Goal: Task Accomplishment & Management: Manage account settings

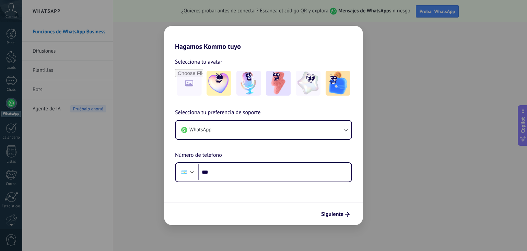
click at [456, 196] on div "Hagamos Kommo tuyo Selecciona tu avatar Selecciona tu preferencia de soporte Wh…" at bounding box center [263, 125] width 527 height 251
click at [327, 214] on span "Siguiente" at bounding box center [332, 214] width 22 height 5
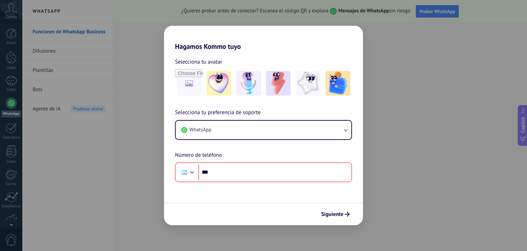
click at [281, 57] on div "Selecciona tu avatar Selecciona tu preferencia de soporte WhatsApp Número de te…" at bounding box center [263, 116] width 199 height 132
click at [89, 173] on div "Hagamos Kommo tuyo Selecciona tu avatar Selecciona tu preferencia de soporte Wh…" at bounding box center [263, 125] width 527 height 251
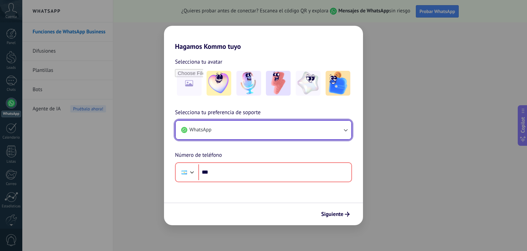
click at [249, 132] on button "WhatsApp" at bounding box center [264, 130] width 176 height 19
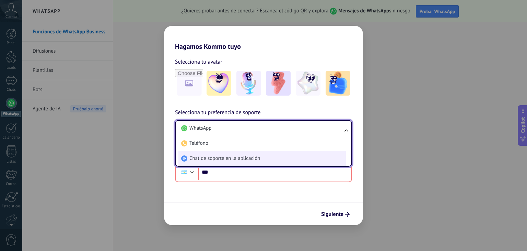
click at [249, 159] on span "Chat de soporte en la aplicación" at bounding box center [225, 158] width 71 height 7
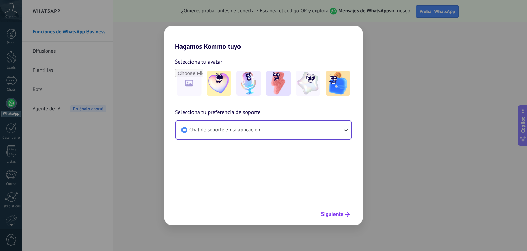
click at [330, 215] on span "Siguiente" at bounding box center [332, 214] width 22 height 5
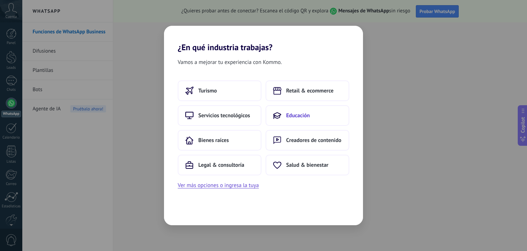
click at [299, 116] on span "Educación" at bounding box center [298, 115] width 24 height 7
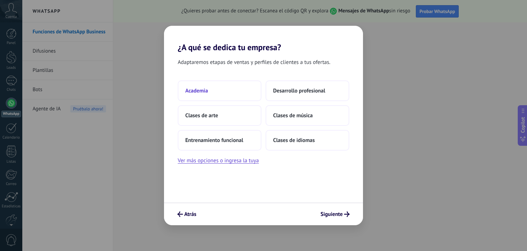
click at [225, 90] on button "Academia" at bounding box center [220, 90] width 84 height 21
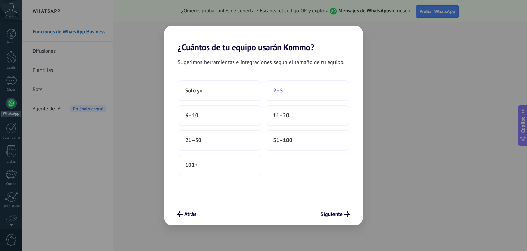
click at [299, 98] on button "2–5" at bounding box center [308, 90] width 84 height 21
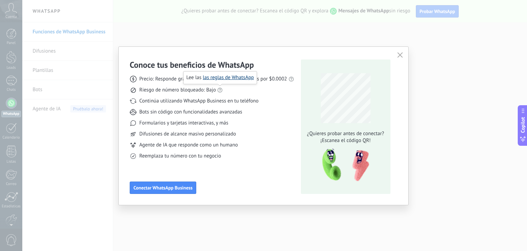
click at [217, 77] on link "las reglas de WhatsApp" at bounding box center [228, 77] width 51 height 7
click at [133, 142] on icon at bounding box center [133, 144] width 7 height 7
click at [261, 98] on div "Continúa utilizando WhatsApp Business en tu teléfono" at bounding box center [212, 101] width 164 height 7
click at [167, 189] on span "Conectar WhatsApp Business" at bounding box center [163, 187] width 59 height 5
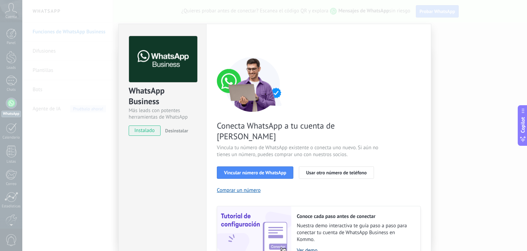
click at [312, 247] on link "Ver demo" at bounding box center [355, 250] width 117 height 7
click at [455, 60] on div "WhatsApp Business Más leads con potentes herramientas de WhatsApp instalado Des…" at bounding box center [274, 125] width 505 height 251
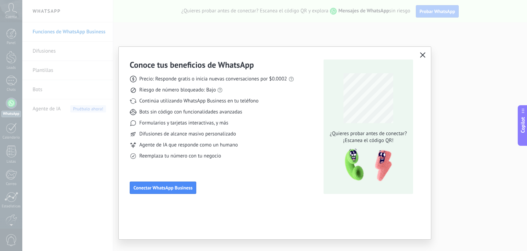
click at [421, 57] on icon "button" at bounding box center [422, 54] width 5 height 5
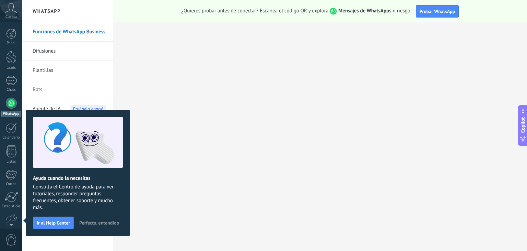
click at [105, 220] on span "Perfecto, entendido" at bounding box center [99, 222] width 40 height 5
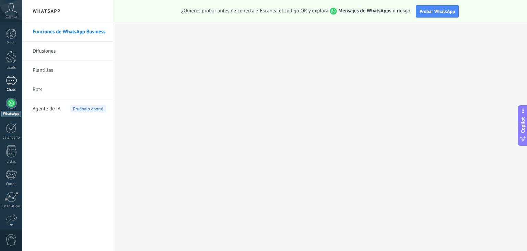
click at [11, 84] on div at bounding box center [11, 81] width 11 height 10
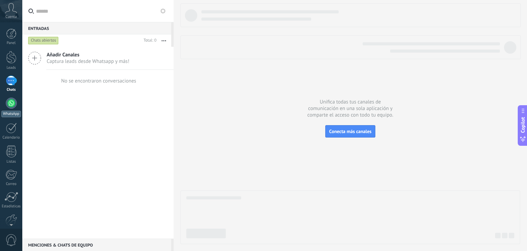
click at [12, 104] on div at bounding box center [11, 103] width 11 height 11
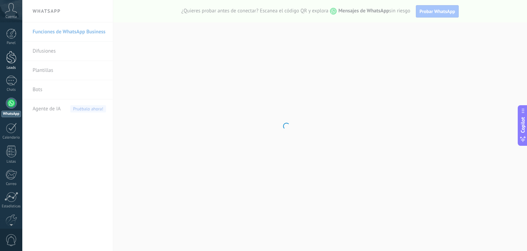
click at [11, 60] on div at bounding box center [11, 57] width 10 height 13
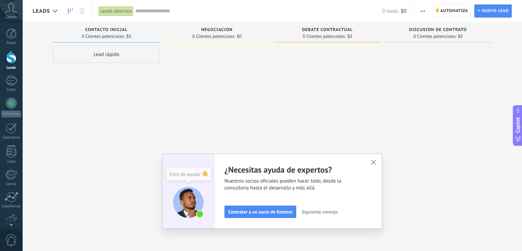
click at [327, 211] on span "Siguiente consejo" at bounding box center [320, 211] width 36 height 5
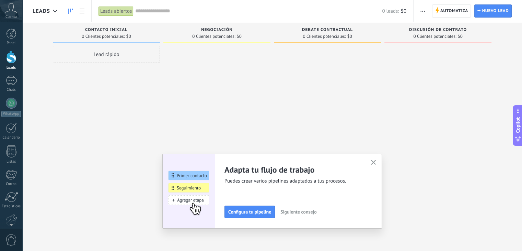
click at [312, 214] on span "Siguiente consejo" at bounding box center [299, 211] width 36 height 5
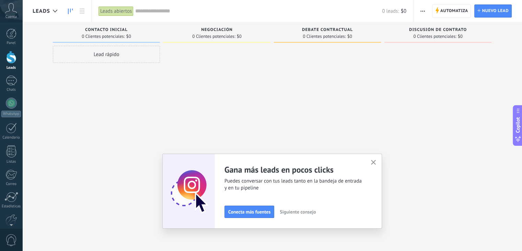
click at [312, 214] on span "Siguiente consejo" at bounding box center [298, 211] width 36 height 5
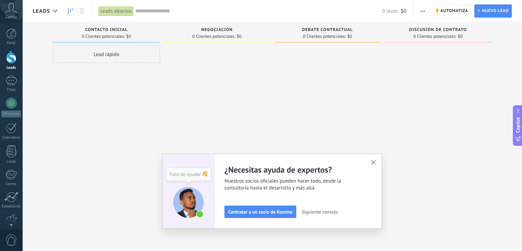
click at [312, 214] on span "Siguiente consejo" at bounding box center [320, 211] width 36 height 5
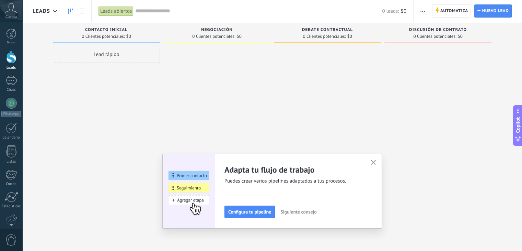
click at [312, 214] on span "Siguiente consejo" at bounding box center [299, 211] width 36 height 5
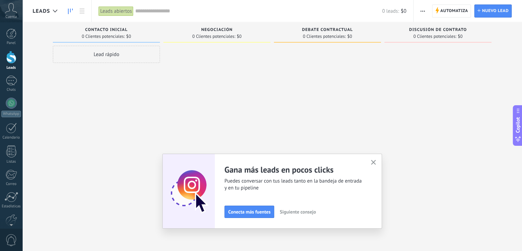
click at [312, 214] on span "Siguiente consejo" at bounding box center [298, 211] width 36 height 5
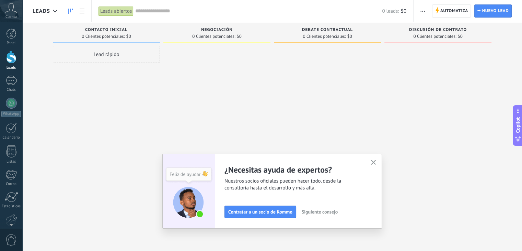
click at [254, 92] on div at bounding box center [216, 126] width 107 height 161
click at [119, 59] on div "Lead rápido" at bounding box center [106, 54] width 107 height 17
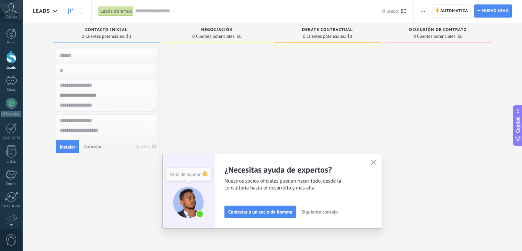
click at [111, 68] on input "numeric" at bounding box center [106, 70] width 100 height 10
click at [100, 173] on div "Lead rápido Instalar Cancelar Ajustes" at bounding box center [106, 126] width 107 height 161
click at [90, 145] on span "Cancelar" at bounding box center [93, 146] width 18 height 6
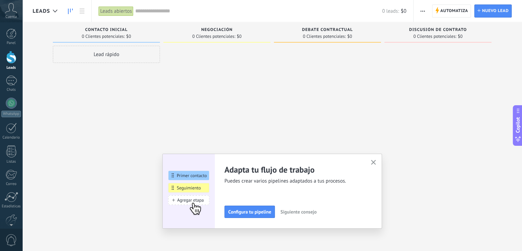
click at [225, 30] on span "Negociación" at bounding box center [217, 29] width 32 height 5
click at [446, 15] on span "Automatiza" at bounding box center [455, 11] width 28 height 12
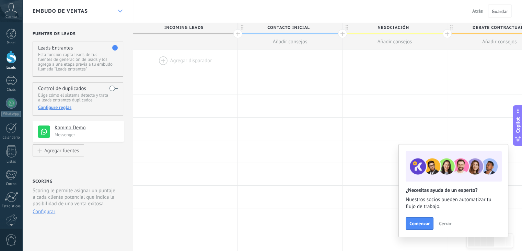
click at [119, 10] on icon at bounding box center [120, 11] width 4 height 3
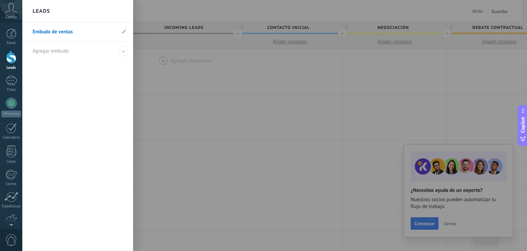
click at [102, 85] on div "Embudo de ventas Agregar embudo" at bounding box center [77, 136] width 111 height 228
click at [214, 121] on div at bounding box center [285, 125] width 527 height 251
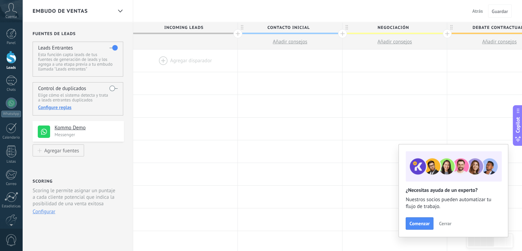
click at [282, 43] on span "Añadir consejos" at bounding box center [290, 41] width 35 height 7
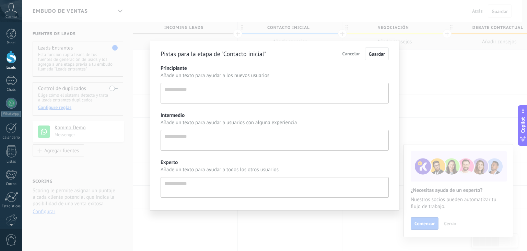
scroll to position [7, 0]
click at [357, 54] on span "Cancelar" at bounding box center [352, 53] width 18 height 6
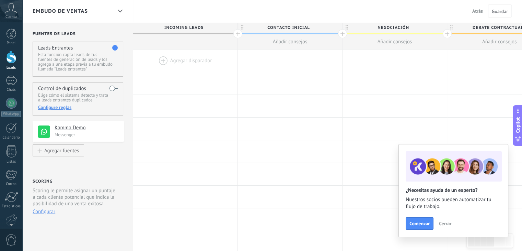
click at [394, 28] on span "Negociación" at bounding box center [393, 27] width 101 height 11
click at [399, 42] on span "Añadir consejos" at bounding box center [395, 41] width 35 height 7
type textarea "**********"
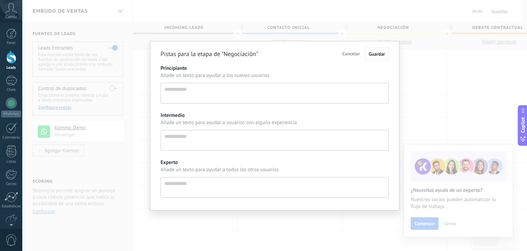
click at [357, 52] on span "Cancelar" at bounding box center [352, 53] width 18 height 6
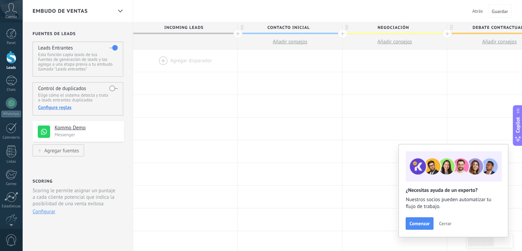
click at [445, 222] on span "Cerrar" at bounding box center [445, 223] width 12 height 5
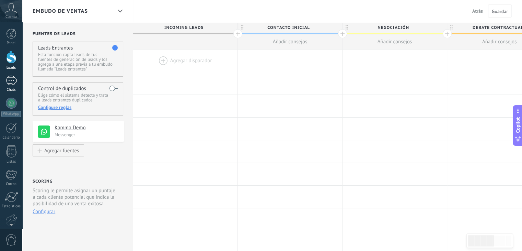
click at [8, 83] on div at bounding box center [11, 81] width 11 height 10
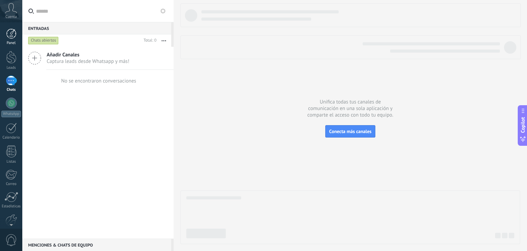
click at [14, 33] on div at bounding box center [11, 33] width 10 height 10
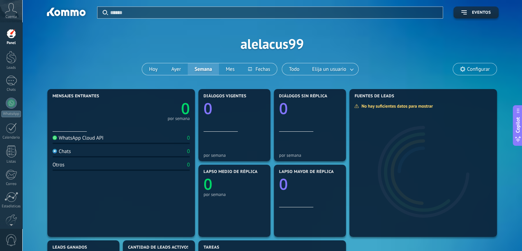
click at [235, 43] on div "Aplicar Eventos alelacus99 [DATE] [DATE] Semana Mes Todo Elija un usuario Confi…" at bounding box center [272, 43] width 479 height 87
